Goal: Transaction & Acquisition: Purchase product/service

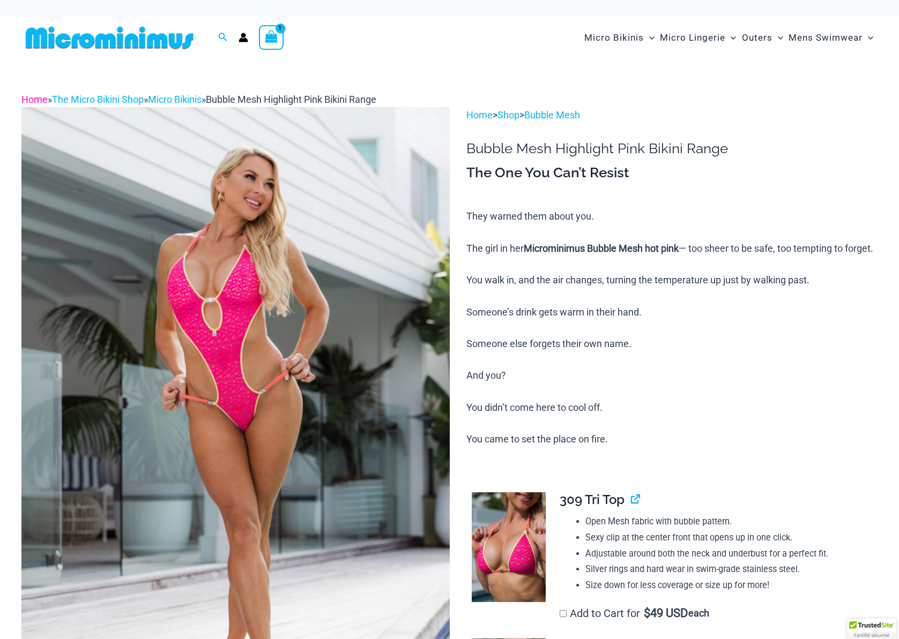
click at [37, 94] on link "Home" at bounding box center [34, 99] width 26 height 11
click at [25, 101] on link "Home" at bounding box center [34, 99] width 26 height 11
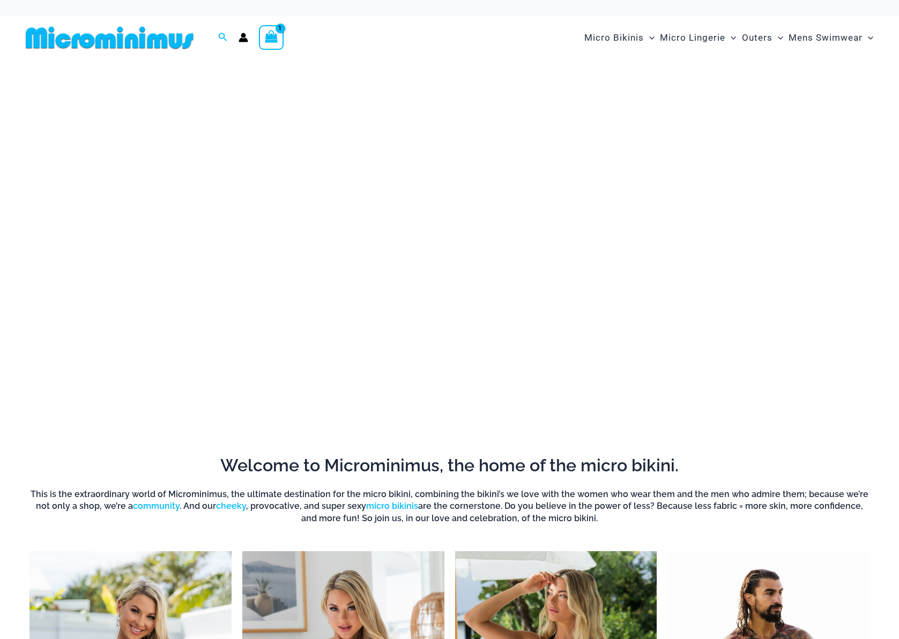
scroll to position [345, 0]
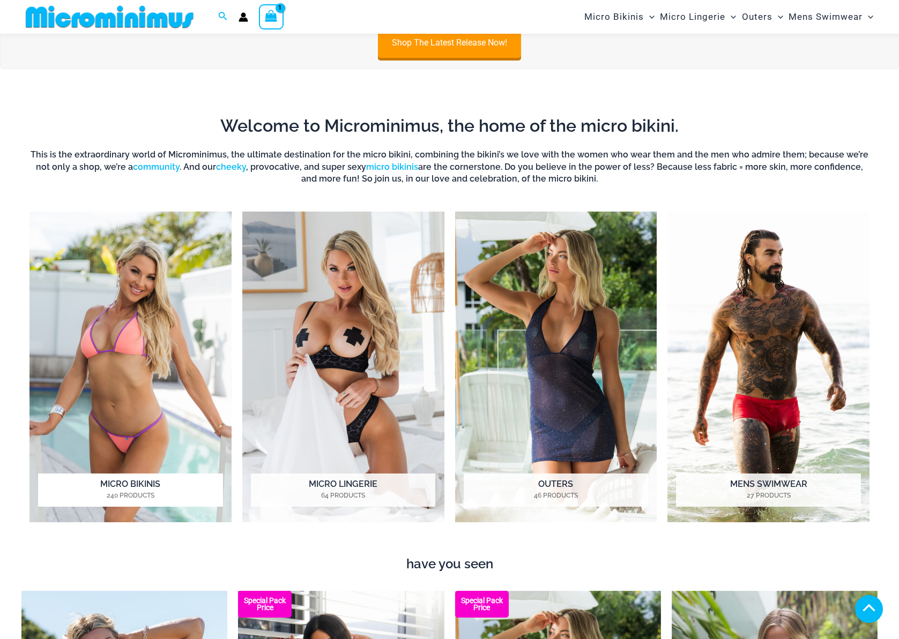
click at [152, 429] on img "Visit product category Micro Bikinis" at bounding box center [130, 367] width 202 height 311
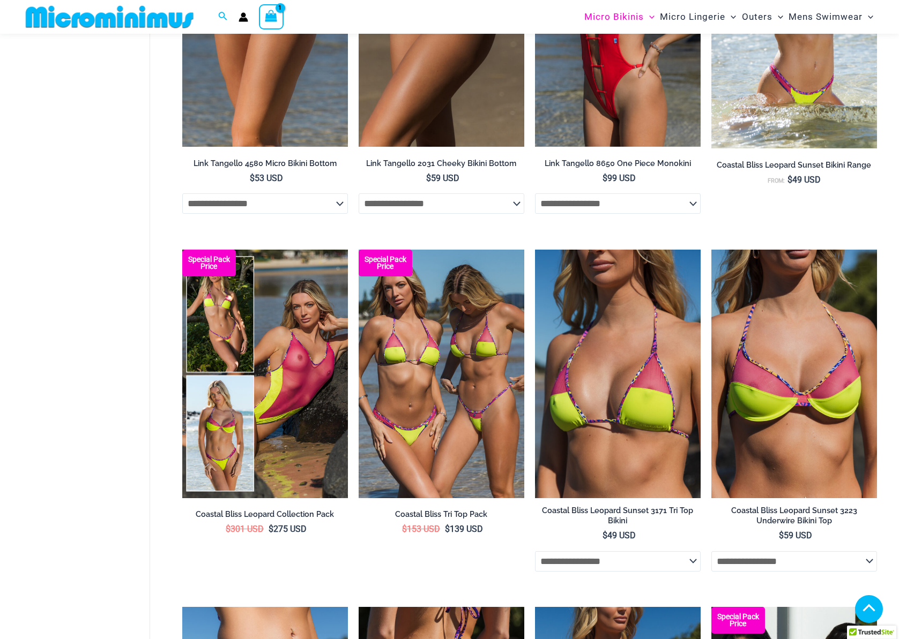
scroll to position [2699, 0]
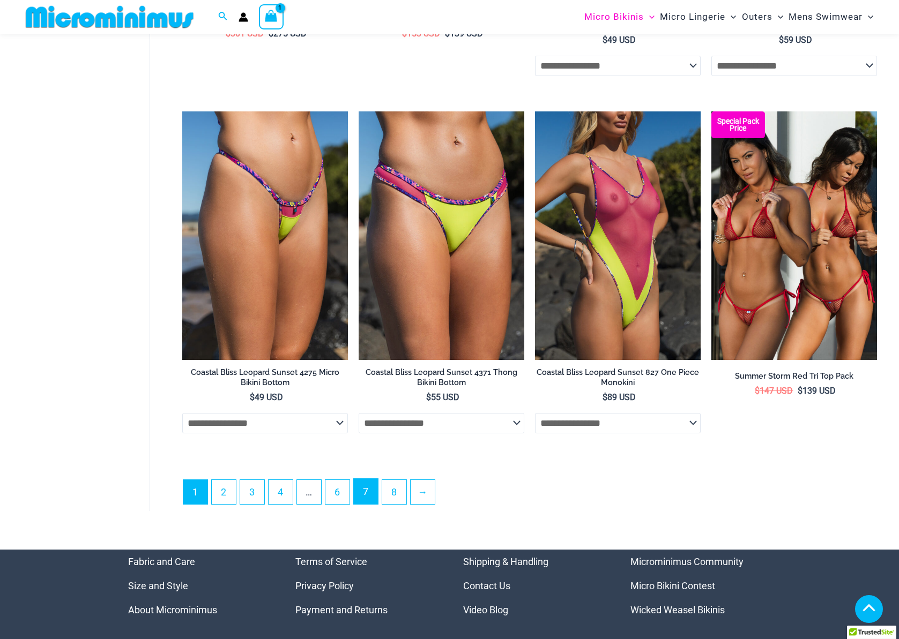
click at [361, 495] on link "7" at bounding box center [366, 491] width 24 height 25
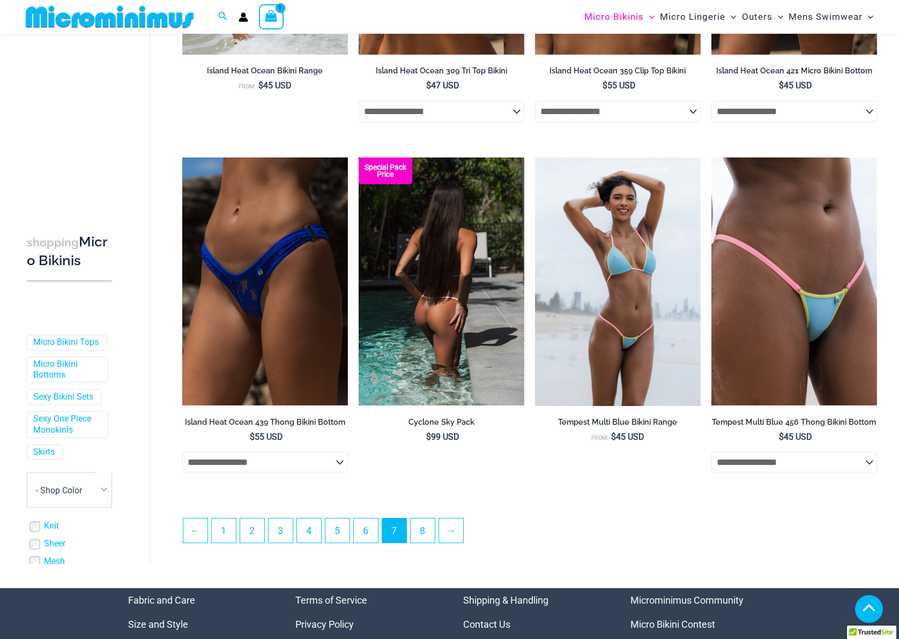
scroll to position [2441, 0]
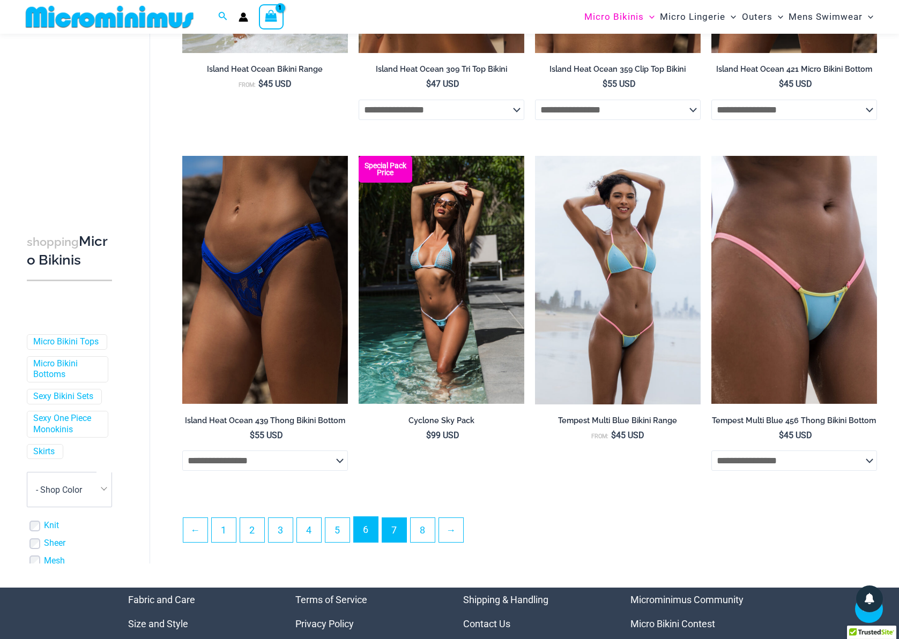
click at [370, 542] on link "6" at bounding box center [366, 529] width 24 height 25
click at [368, 541] on link "6" at bounding box center [366, 529] width 24 height 25
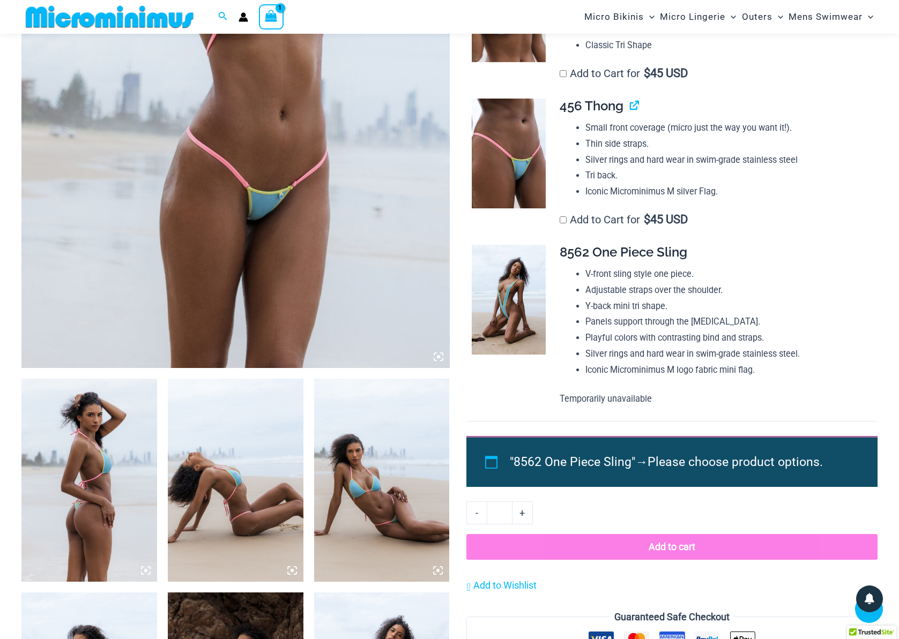
scroll to position [143, 0]
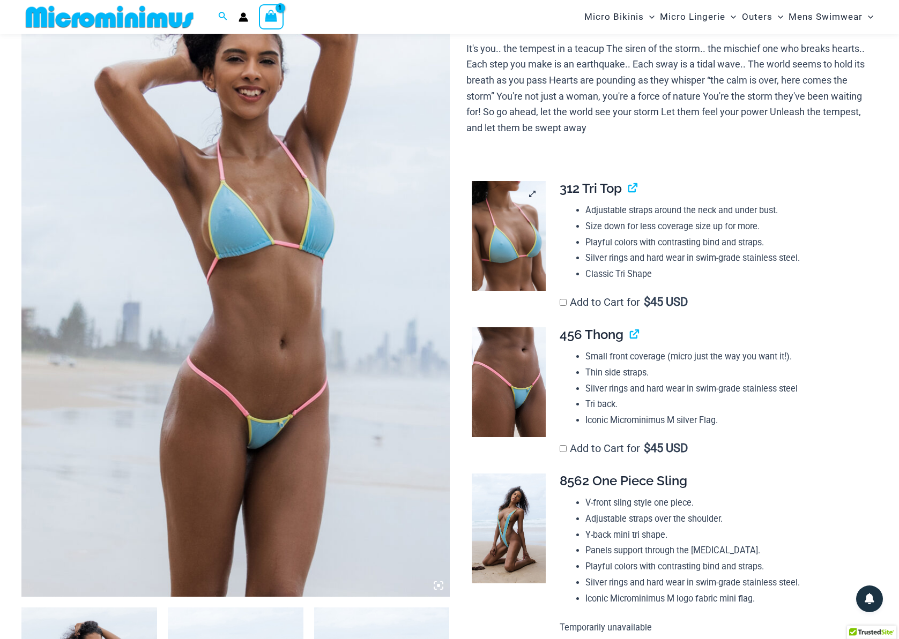
click at [483, 234] on img at bounding box center [508, 236] width 73 height 110
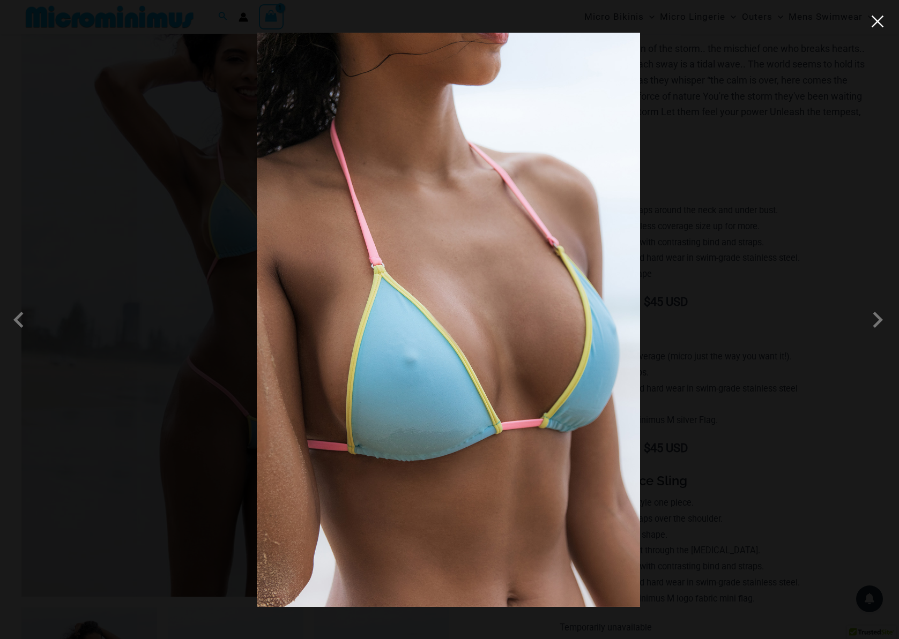
click at [876, 28] on button "Close" at bounding box center [877, 21] width 16 height 16
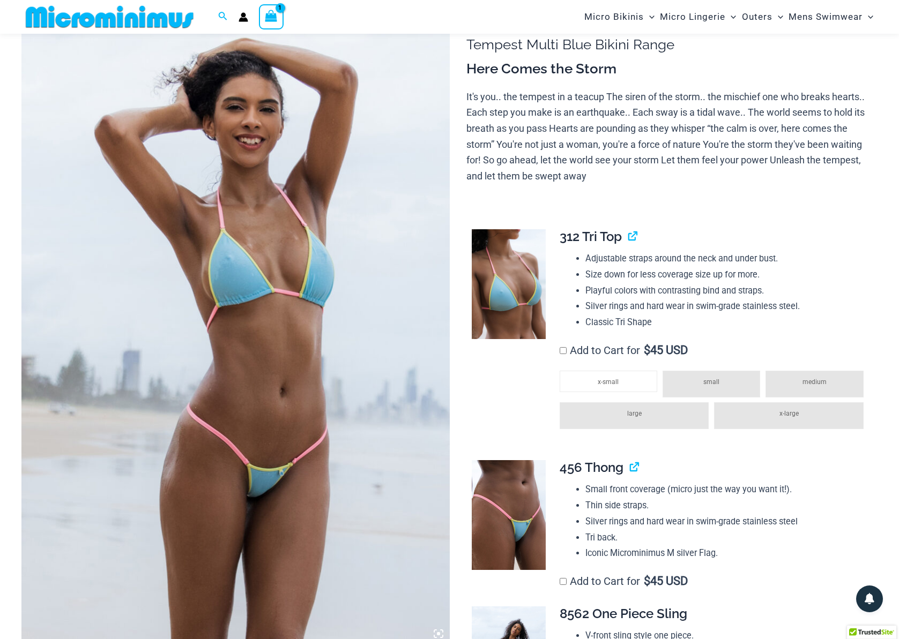
scroll to position [92, 0]
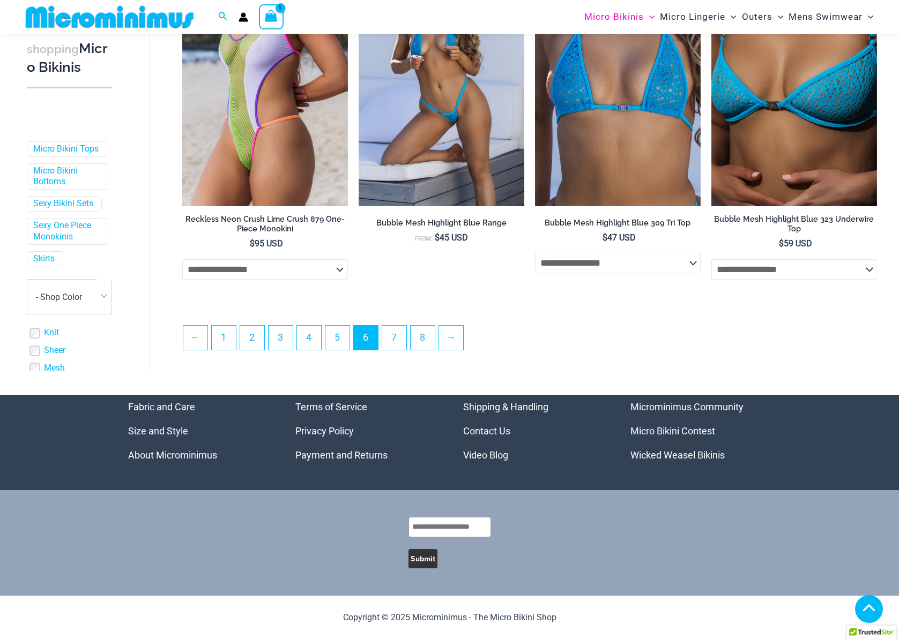
scroll to position [2661, 0]
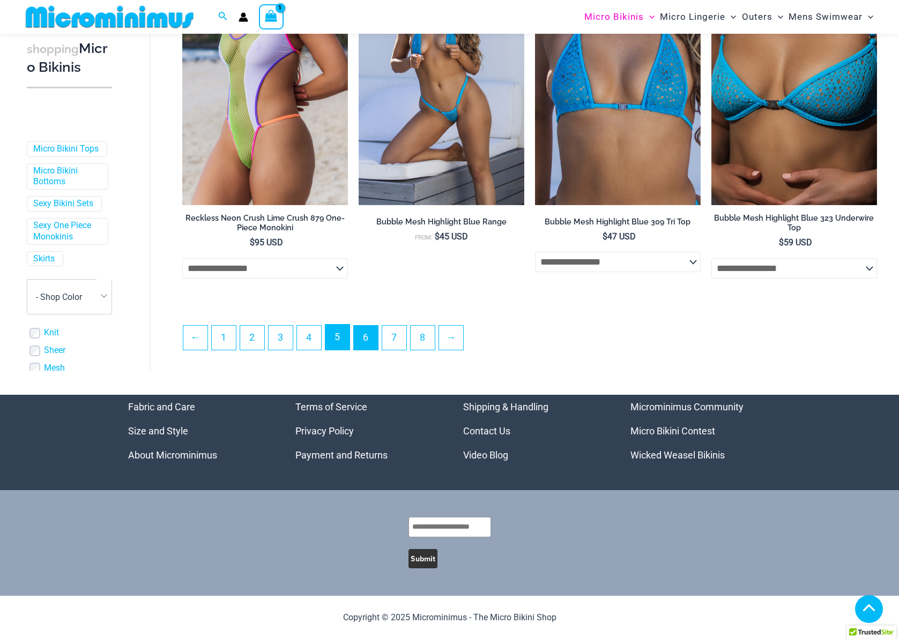
click at [338, 345] on link "5" at bounding box center [337, 337] width 24 height 25
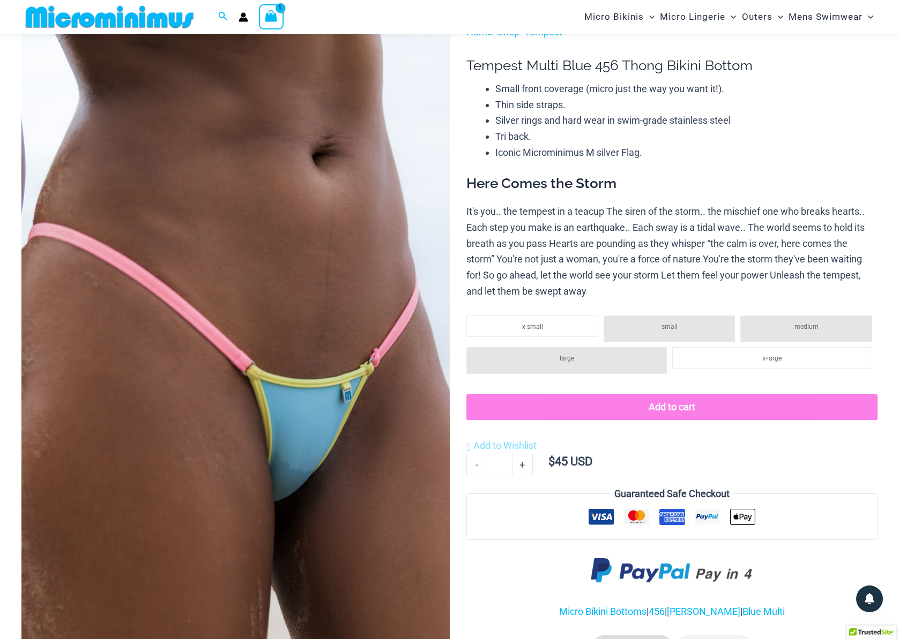
scroll to position [91, 0]
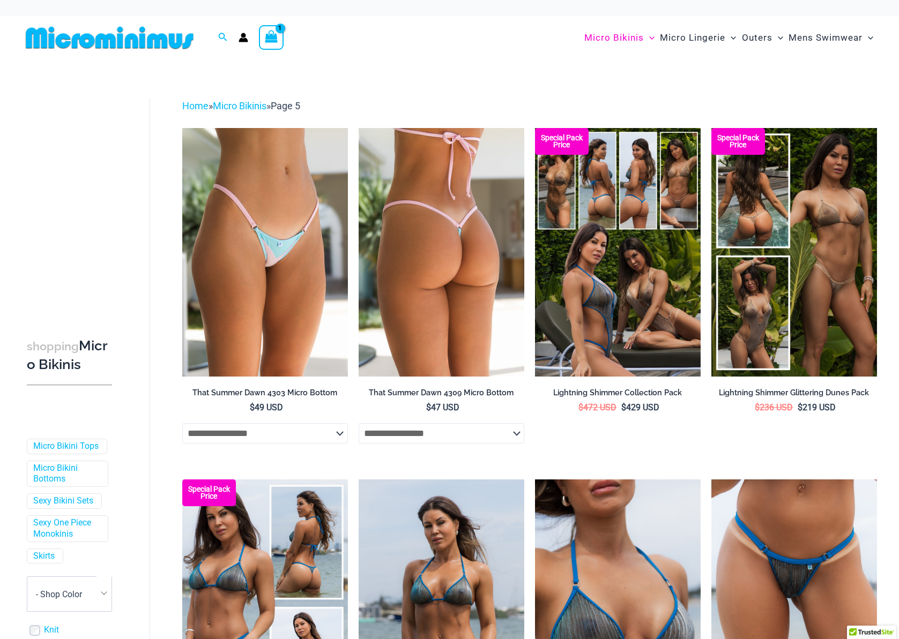
click at [473, 441] on select "**********" at bounding box center [442, 433] width 166 height 20
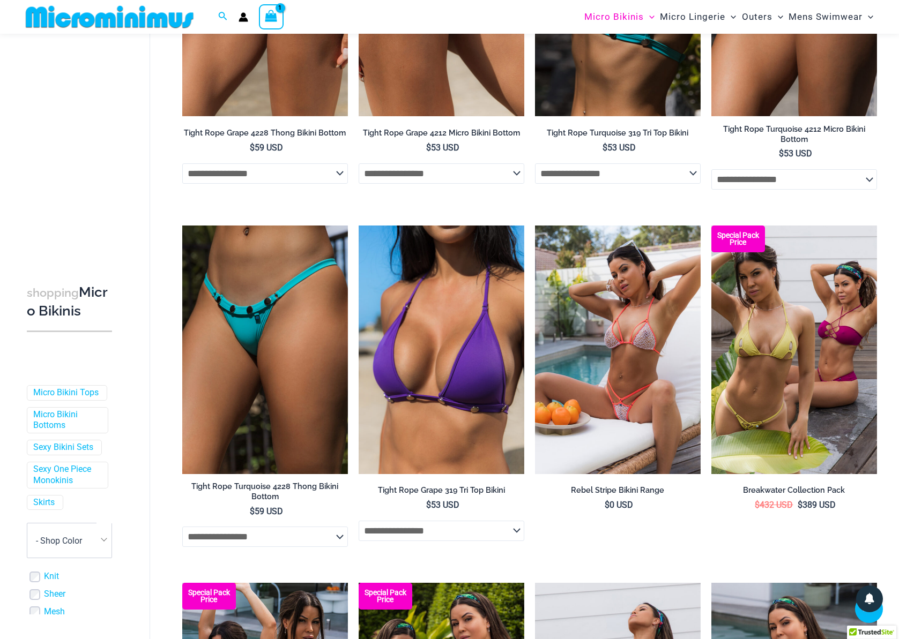
scroll to position [2606, 0]
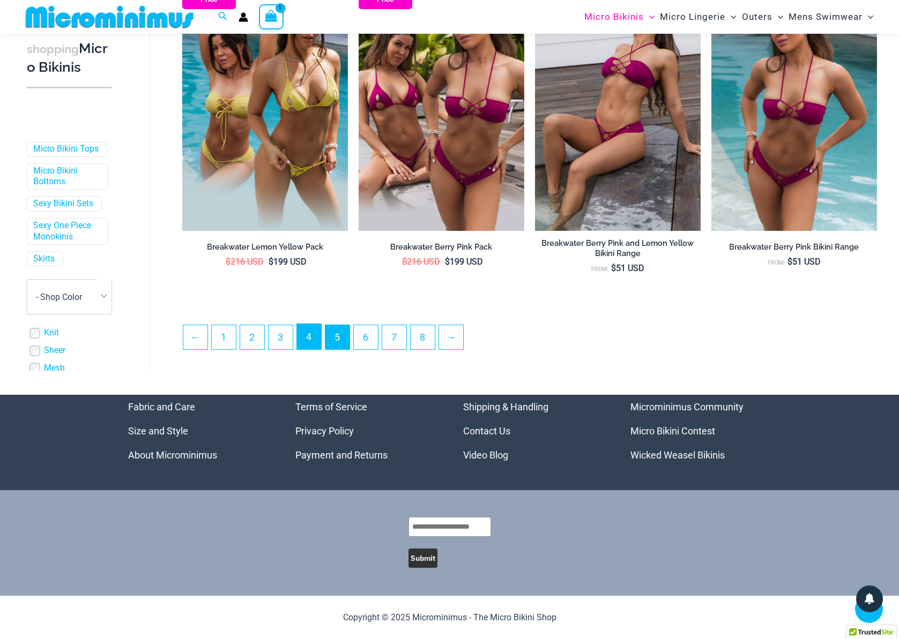
click at [303, 326] on link "4" at bounding box center [309, 336] width 24 height 25
click at [316, 349] on link "4" at bounding box center [309, 336] width 24 height 25
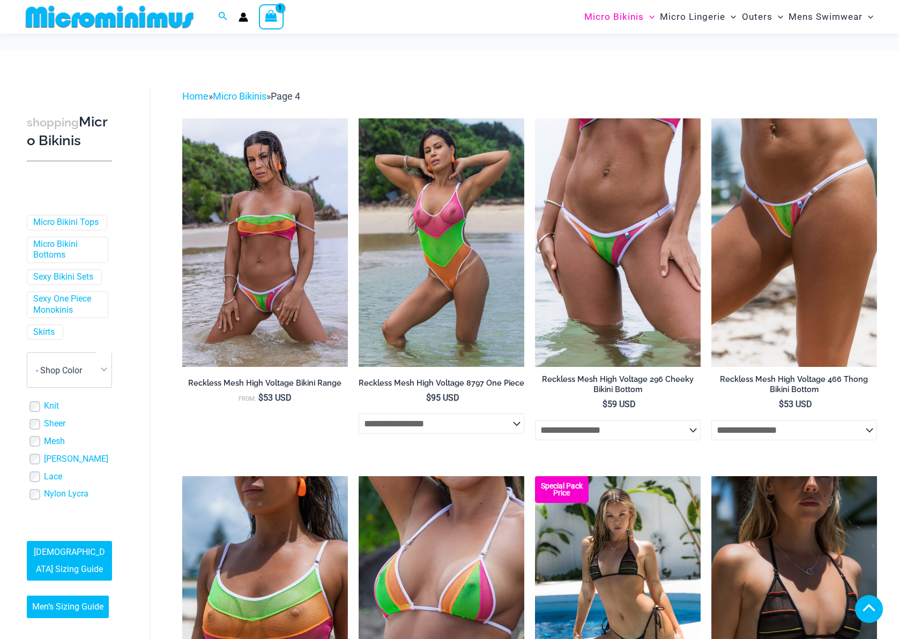
scroll to position [2502, 0]
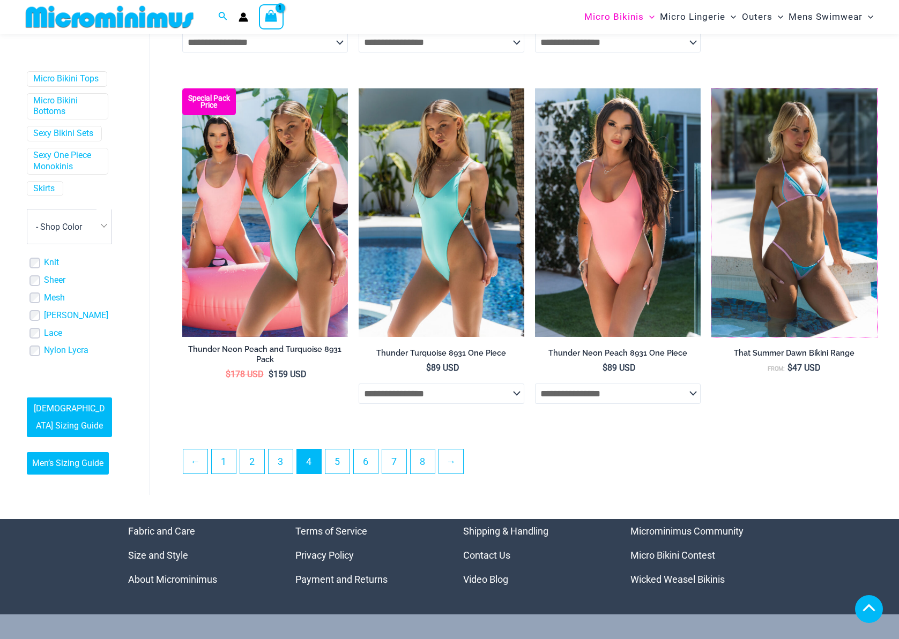
click at [711, 88] on img at bounding box center [711, 88] width 0 height 0
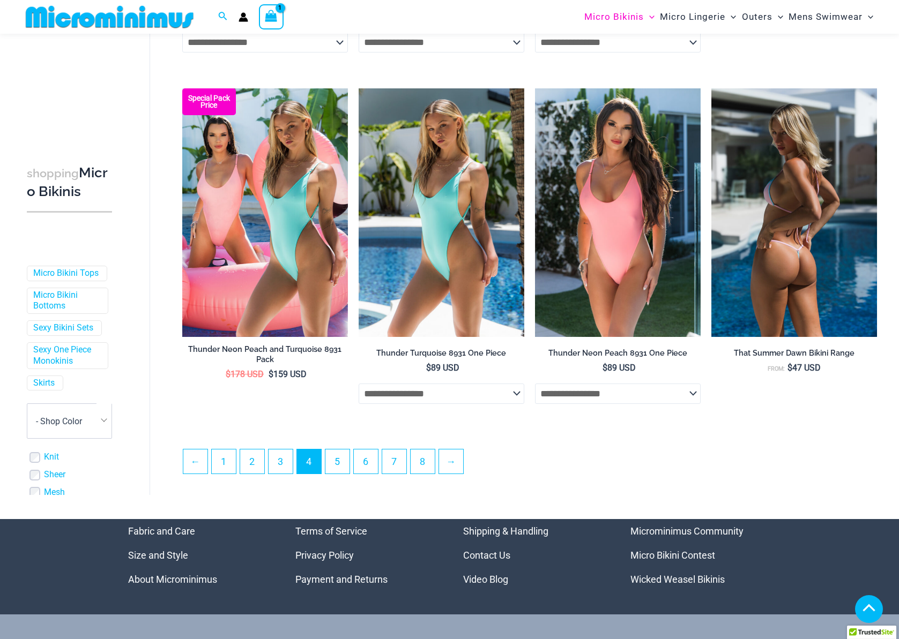
click at [776, 190] on img at bounding box center [794, 212] width 166 height 249
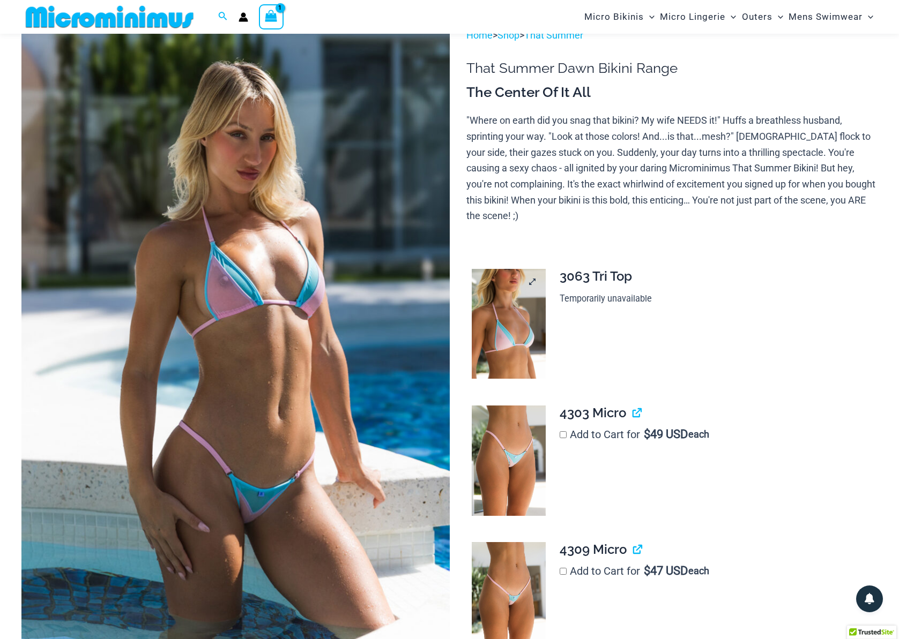
scroll to position [71, 0]
